Goal: Task Accomplishment & Management: Use online tool/utility

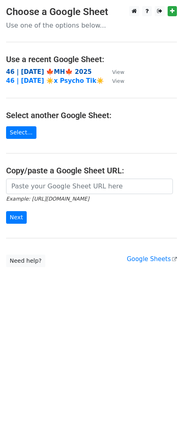
click at [67, 71] on strong "46 | SEP 25 🍁MH🍁 2025" at bounding box center [49, 71] width 86 height 7
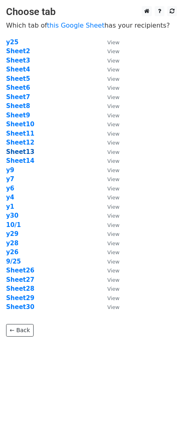
click at [21, 151] on strong "Sheet13" at bounding box center [20, 151] width 28 height 7
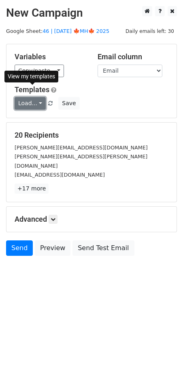
click at [34, 98] on link "Load..." at bounding box center [30, 103] width 31 height 13
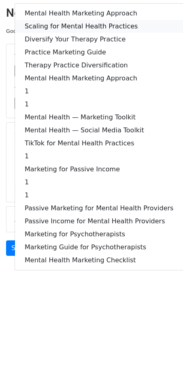
click at [90, 27] on link "Scaling for Mental Health Practices" at bounding box center [99, 26] width 168 height 13
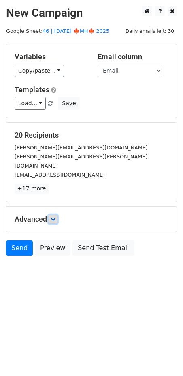
click at [54, 217] on icon at bounding box center [53, 219] width 5 height 5
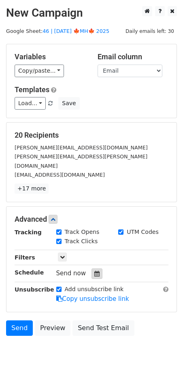
click at [95, 271] on icon at bounding box center [97, 274] width 5 height 6
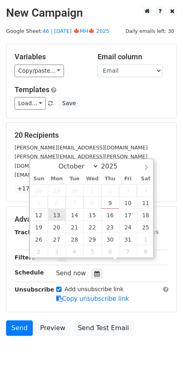
type input "2025-10-13 12:00"
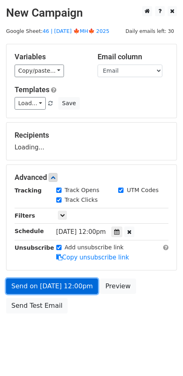
click at [62, 287] on link "Send on Oct 13 at 12:00pm" at bounding box center [52, 285] width 92 height 15
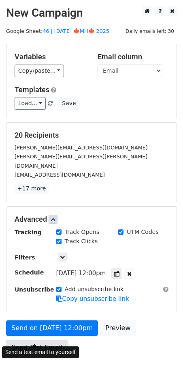
click at [54, 340] on link "Send Test Email" at bounding box center [37, 347] width 62 height 15
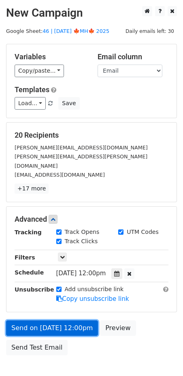
click at [39, 321] on link "Send on Oct 13 at 12:00pm" at bounding box center [52, 327] width 92 height 15
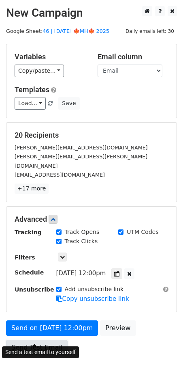
click at [37, 340] on link "Send Test Email" at bounding box center [37, 347] width 62 height 15
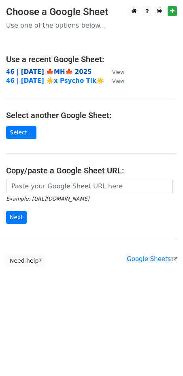
click at [45, 70] on strong "46 | [DATE] 🍁MH🍁 2025" at bounding box center [49, 71] width 86 height 7
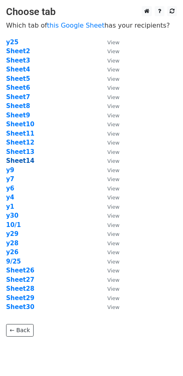
click at [24, 159] on strong "Sheet14" at bounding box center [20, 160] width 28 height 7
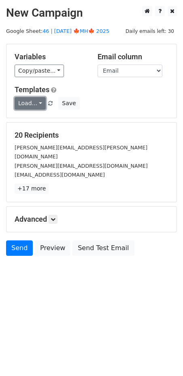
click at [28, 105] on link "Load..." at bounding box center [30, 103] width 31 height 13
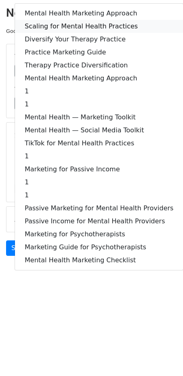
click at [66, 24] on link "Scaling for Mental Health Practices" at bounding box center [99, 26] width 168 height 13
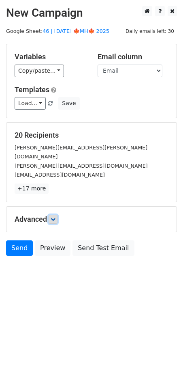
click at [56, 217] on icon at bounding box center [53, 219] width 5 height 5
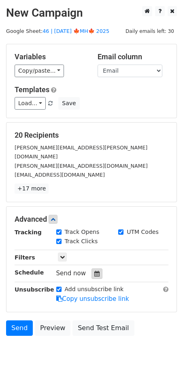
click at [95, 268] on div at bounding box center [97, 273] width 11 height 11
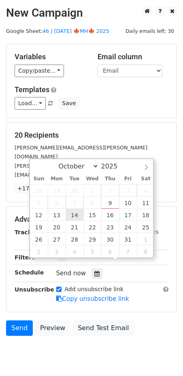
type input "2025-10-14 12:00"
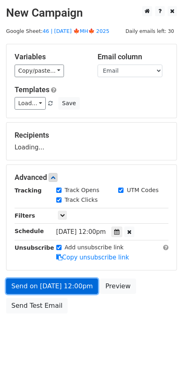
click at [60, 283] on link "Send on Oct 14 at 12:00pm" at bounding box center [52, 285] width 92 height 15
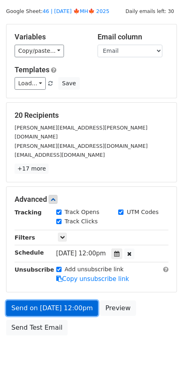
scroll to position [19, 0]
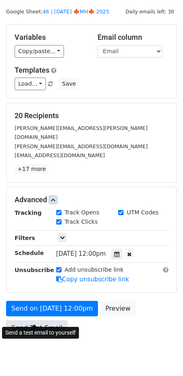
click at [47, 320] on link "Send Test Email" at bounding box center [37, 327] width 62 height 15
